Goal: Information Seeking & Learning: Check status

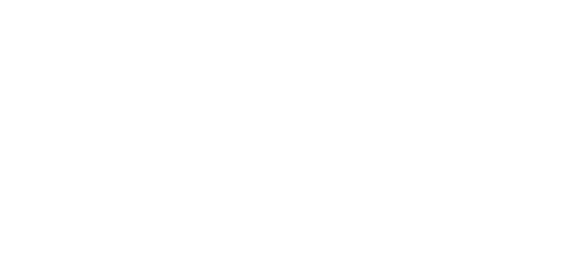
click at [26, 0] on html at bounding box center [283, 0] width 566 height 0
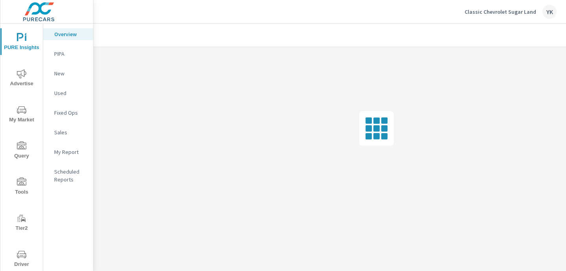
click at [26, 81] on span "Advertise" at bounding box center [22, 78] width 38 height 19
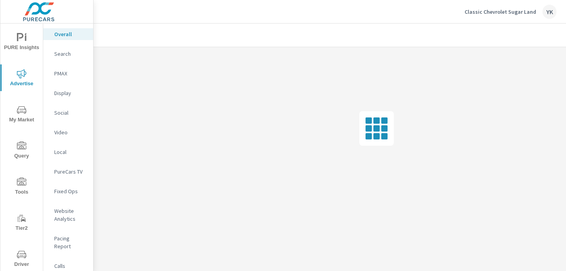
click at [65, 169] on p "PureCars TV" at bounding box center [70, 172] width 33 height 8
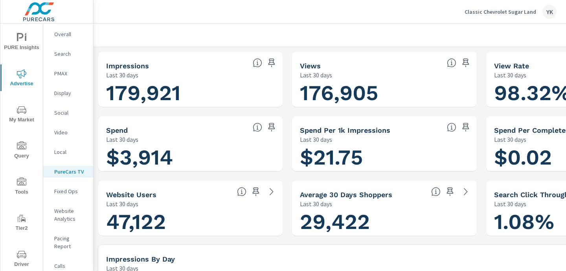
scroll to position [0, 109]
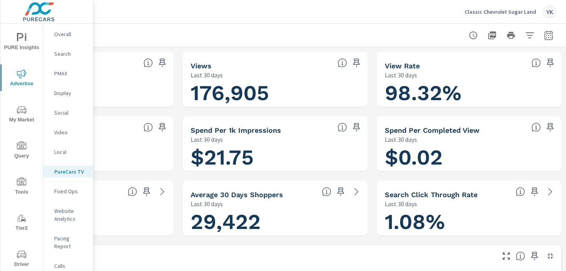
click at [551, 32] on icon "button" at bounding box center [548, 35] width 9 height 9
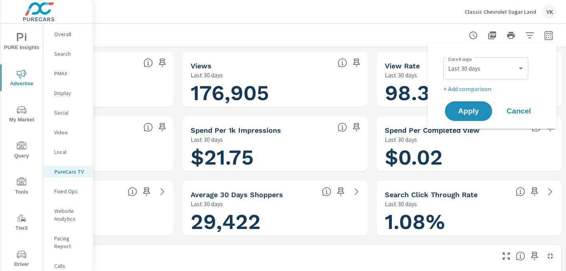
click at [510, 59] on div "Custom [DATE] Last week Last 7 days Last 14 days Last 30 days Last 45 days Last…" at bounding box center [486, 68] width 85 height 22
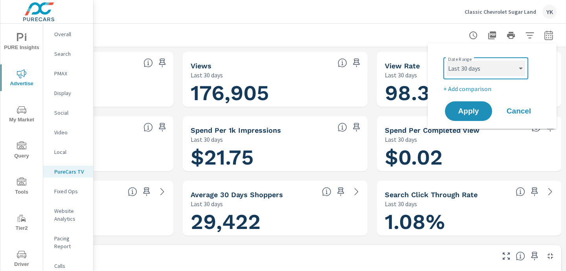
click at [505, 67] on select "Custom [DATE] Last week Last 7 days Last 14 days Last 30 days Last 45 days Last…" at bounding box center [486, 69] width 79 height 16
click at [447, 61] on select "Custom [DATE] Last week Last 7 days Last 14 days Last 30 days Last 45 days Last…" at bounding box center [486, 69] width 79 height 16
select select "Month to date"
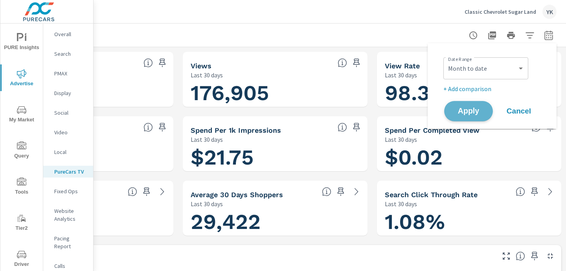
click at [466, 120] on button "Apply" at bounding box center [468, 111] width 49 height 20
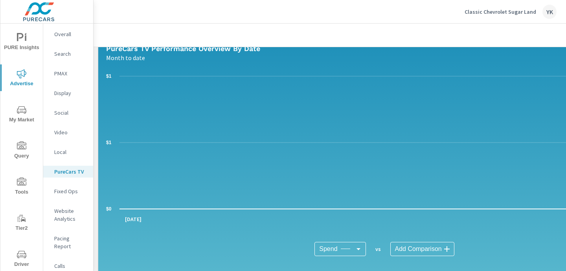
scroll to position [408, 0]
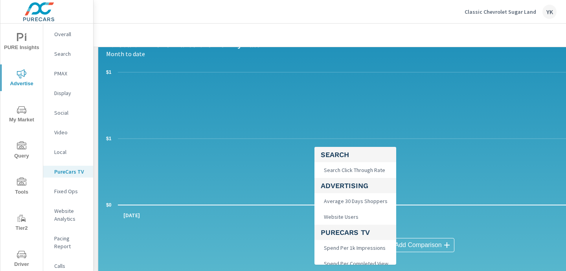
click at [332, 243] on body "PURE Insights Advertise My Market Query Tools Tier2 Driver Leave Feedback Overa…" at bounding box center [283, 135] width 566 height 271
click at [475, 11] on div at bounding box center [283, 135] width 566 height 271
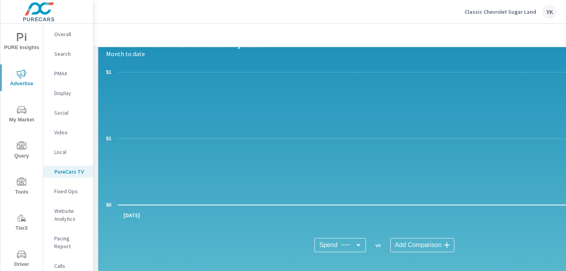
click at [475, 16] on div "Classic Chevrolet Sugar Land YK" at bounding box center [511, 12] width 92 height 14
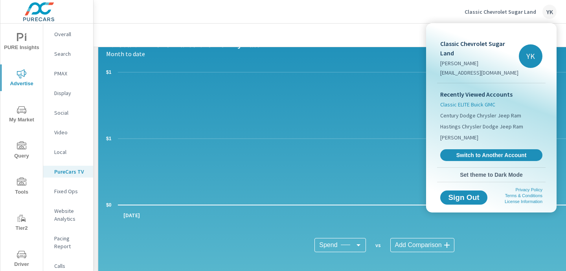
click at [455, 101] on span "Classic ELITE Buick GMC" at bounding box center [467, 105] width 55 height 8
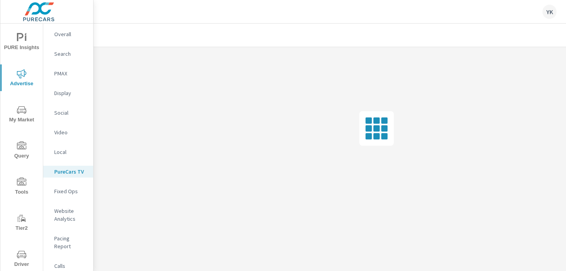
click at [200, 106] on html "PURE Insights Advertise My Market Query Tools Tier2 Driver Leave Feedback Overa…" at bounding box center [283, 135] width 566 height 271
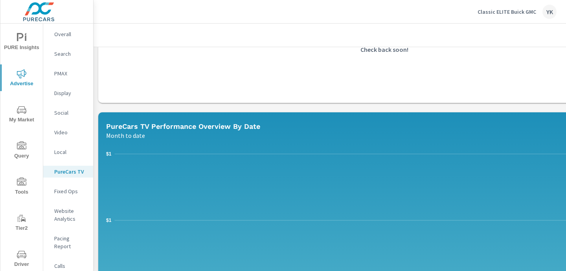
scroll to position [327, 0]
click at [201, 95] on div "Nothing to see here Check back soon!" at bounding box center [384, 24] width 566 height 150
